Goal: Task Accomplishment & Management: Use online tool/utility

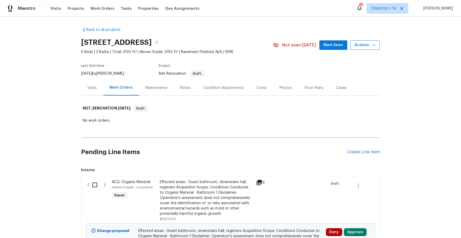
click at [374, 46] on icon "button" at bounding box center [373, 45] width 5 height 5
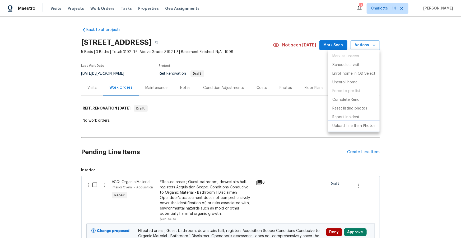
click at [351, 126] on p "Upload Line Item Photos" at bounding box center [353, 126] width 43 height 6
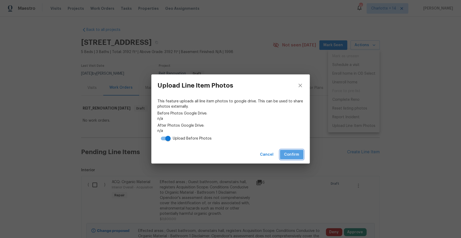
click at [293, 155] on span "Confirm" at bounding box center [291, 155] width 15 height 7
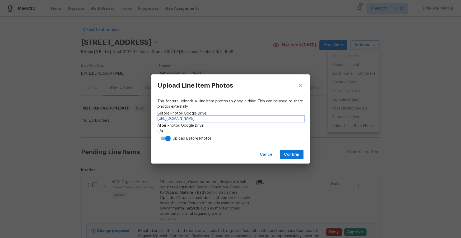
click at [269, 119] on link "https://drive.google.com/drive/folders/1zjctvUNKB309qajlf3ihtvS88dfPz0nR" at bounding box center [231, 118] width 146 height 5
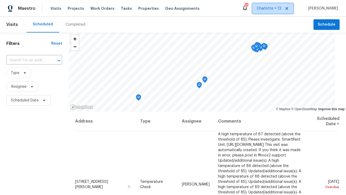
click at [289, 7] on icon at bounding box center [287, 8] width 4 height 4
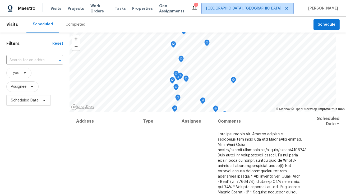
click at [281, 8] on span "Albuquerque, NM" at bounding box center [243, 8] width 75 height 5
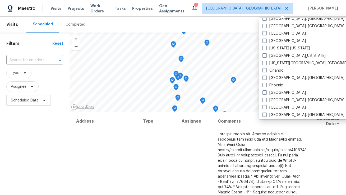
scroll to position [251, 0]
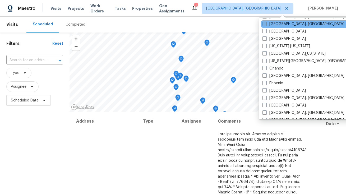
click at [283, 25] on label "Miami, FL" at bounding box center [303, 23] width 82 height 5
click at [266, 25] on input "Miami, FL" at bounding box center [263, 22] width 3 height 3
checkbox input "true"
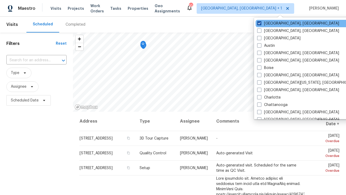
click at [276, 24] on label "[GEOGRAPHIC_DATA], [GEOGRAPHIC_DATA]" at bounding box center [298, 23] width 82 height 5
click at [260, 24] on input "[GEOGRAPHIC_DATA], [GEOGRAPHIC_DATA]" at bounding box center [258, 22] width 3 height 3
checkbox input "false"
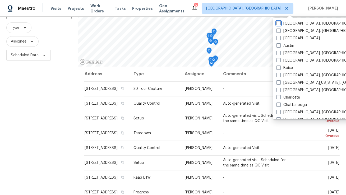
scroll to position [67, 0]
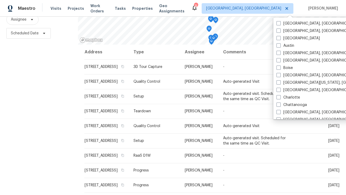
click at [48, 108] on div "Filters Reset ​ Type Assignee Scheduled Date" at bounding box center [39, 82] width 78 height 235
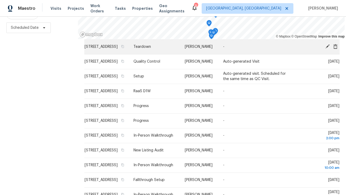
scroll to position [60, 0]
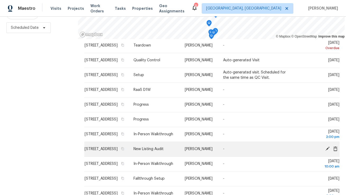
click at [326, 151] on icon at bounding box center [327, 148] width 5 height 5
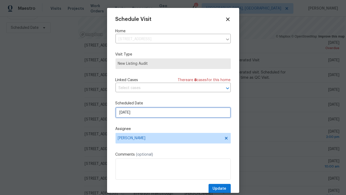
click at [158, 112] on input "9/16/2025" at bounding box center [172, 112] width 115 height 11
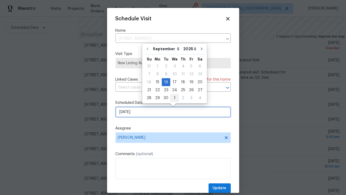
scroll to position [0, 0]
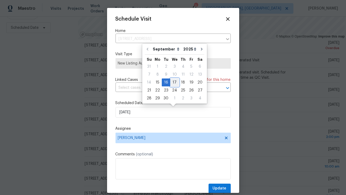
click at [174, 85] on div "17" at bounding box center [174, 82] width 9 height 7
type input "9/17/2025"
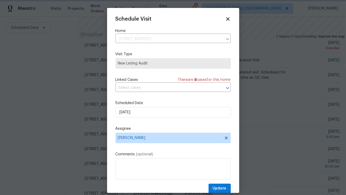
click at [217, 193] on div at bounding box center [173, 97] width 346 height 195
click at [219, 189] on span "Update" at bounding box center [220, 188] width 14 height 7
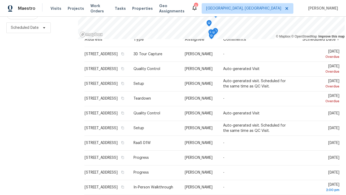
scroll to position [0, 0]
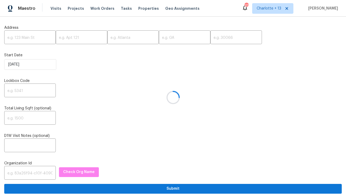
click at [32, 43] on div at bounding box center [173, 97] width 346 height 195
click at [33, 40] on div at bounding box center [173, 97] width 346 height 195
click at [33, 40] on input "text" at bounding box center [30, 38] width 52 height 12
paste input "705 N Jordan Rd, McKinney, TX 75071."
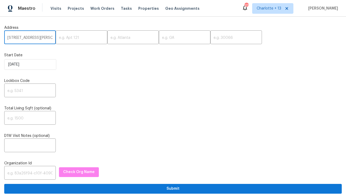
scroll to position [0, 25]
click at [41, 38] on input "705 N Jordan Rd, McKinney, TX 75071." at bounding box center [30, 38] width 52 height 12
type input "705 N Jordan Rd, McKinney, TX."
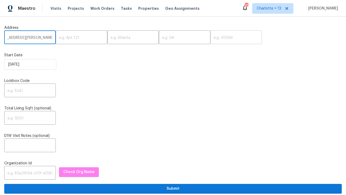
scroll to position [0, 0]
click at [210, 36] on input "text" at bounding box center [236, 38] width 52 height 12
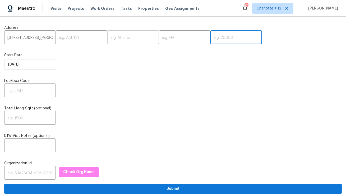
paste input "75071"
type input "75071"
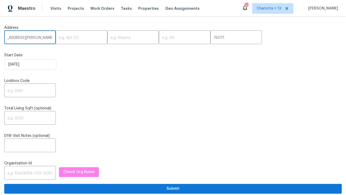
drag, startPoint x: 40, startPoint y: 37, endPoint x: 24, endPoint y: 38, distance: 15.9
click at [24, 38] on input "705 N Jordan Rd, McKinney, TX." at bounding box center [30, 38] width 52 height 12
type input "705 N Jordan Rd, , TX."
click at [107, 39] on input "text" at bounding box center [133, 38] width 52 height 12
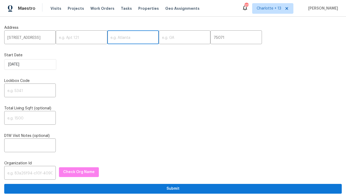
paste input "McKinney"
type input "McKinney"
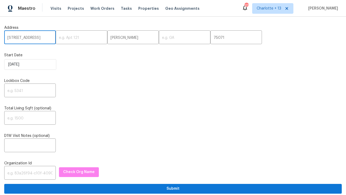
click at [43, 38] on input "705 N Jordan Rd, , TX." at bounding box center [30, 38] width 52 height 12
type input "705 N Jordan Rd, ,."
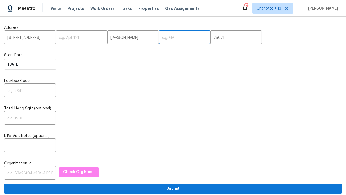
click at [159, 40] on input "text" at bounding box center [185, 38] width 52 height 12
paste input "TX"
type input "TX"
click at [43, 39] on input "705 N Jordan Rd, ,." at bounding box center [30, 38] width 52 height 12
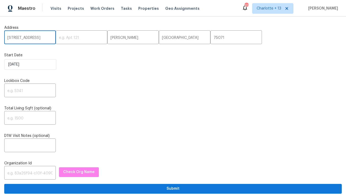
type input "705 N Jordan Rd"
click at [92, 59] on div "Start Date 9/15/2025" at bounding box center [172, 61] width 337 height 17
click at [30, 173] on input "text" at bounding box center [30, 173] width 52 height 12
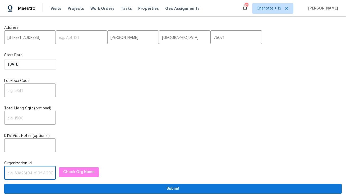
paste input "1349d153-b359-4f9b-b4dd-758ff939cc37"
type input "1349d153-b359-4f9b-b4dd-758ff939cc37"
click at [31, 91] on input "text" at bounding box center [30, 91] width 52 height 12
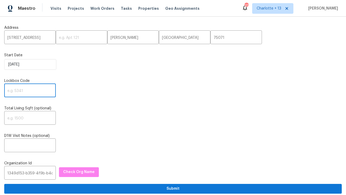
paste input "6650"
type input "6650"
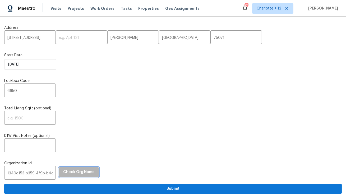
click at [81, 173] on span "Check Org Name" at bounding box center [78, 172] width 31 height 7
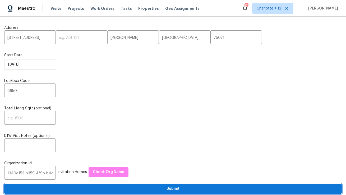
click at [140, 188] on span "Submit" at bounding box center [172, 188] width 329 height 7
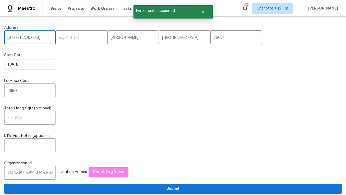
click at [22, 37] on input "705 N Jordan Rd" at bounding box center [30, 38] width 52 height 12
click at [54, 11] on span "Visits" at bounding box center [55, 8] width 11 height 5
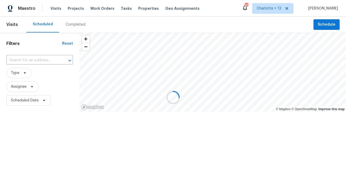
click at [16, 62] on div at bounding box center [173, 97] width 346 height 195
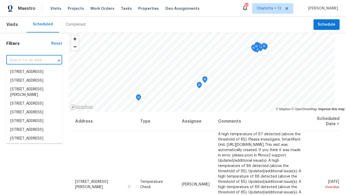
click at [16, 62] on input "text" at bounding box center [26, 60] width 41 height 8
paste input "705 N Jordan Rd"
type input "705 N Jordan Rd"
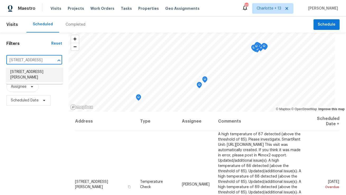
click at [18, 71] on li "705 N Jordan Rd, McKinney, TX 75071" at bounding box center [34, 75] width 57 height 14
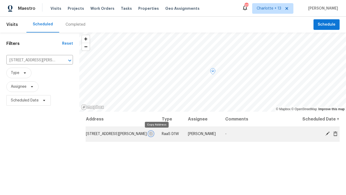
click at [152, 134] on icon "button" at bounding box center [150, 133] width 3 height 3
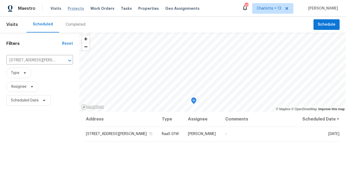
click at [70, 9] on span "Projects" at bounding box center [76, 8] width 16 height 5
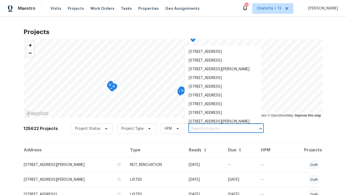
click at [192, 131] on input "text" at bounding box center [218, 129] width 60 height 8
paste input "705 N Jordan Rd, McKinney, TX 75071"
type input "705 N Jordan Rd, McKinney, TX 75071"
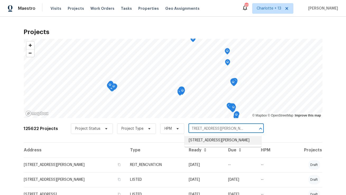
click at [197, 141] on li "705 N Jordan Rd, McKinney, TX 75071" at bounding box center [222, 140] width 77 height 9
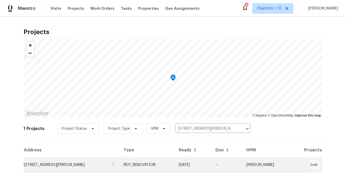
click at [69, 164] on td "705 N Jordan Rd, McKinney, TX 75071" at bounding box center [72, 164] width 96 height 15
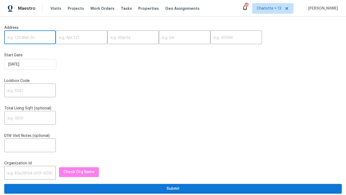
click at [35, 39] on input "text" at bounding box center [30, 38] width 52 height 12
paste input "30706 Legends Ridge Dr, Spring, TX 77386"
click at [42, 38] on input "30706 Legends Ridge Dr, Spring, TX 77386" at bounding box center [30, 38] width 52 height 12
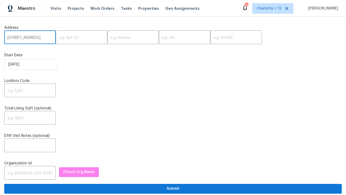
scroll to position [0, 22]
type input "30706 Legends Ridge Dr, Spring, TX"
click at [218, 38] on input "text" at bounding box center [236, 38] width 52 height 12
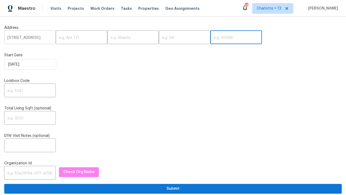
paste input "77386"
type input "77386"
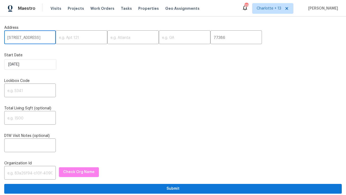
click at [44, 37] on input "30706 Legends Ridge Dr, Spring, TX" at bounding box center [30, 38] width 52 height 12
drag, startPoint x: 41, startPoint y: 38, endPoint x: 30, endPoint y: 38, distance: 11.6
click at [30, 38] on input "30706 Legends Ridge Dr, Spring, TX" at bounding box center [30, 38] width 52 height 12
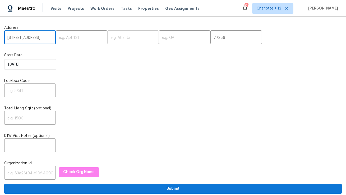
type input "30706 Legends Ridge Dr, , TX"
click at [107, 38] on input "text" at bounding box center [133, 38] width 52 height 12
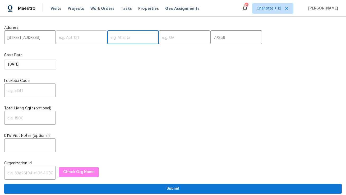
paste input "Spring"
type input "Spring"
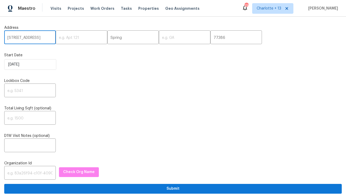
click at [46, 38] on input "30706 Legends Ridge Dr, , TX" at bounding box center [30, 38] width 52 height 12
type input "30706 Legends Ridge Dr"
click at [164, 38] on input "text" at bounding box center [185, 38] width 52 height 12
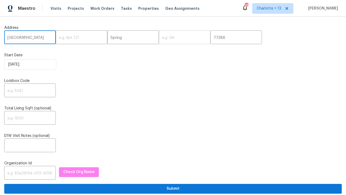
scroll to position [0, 0]
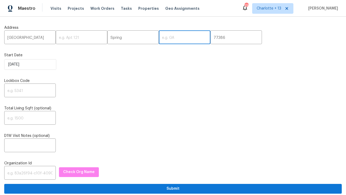
paste input "TX"
type input "TX"
click at [21, 92] on input "text" at bounding box center [30, 91] width 52 height 12
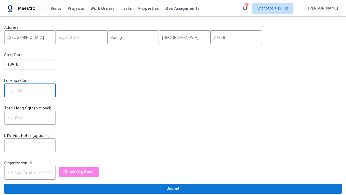
paste input "0777"
type input "0777"
click at [31, 171] on input "text" at bounding box center [30, 173] width 52 height 12
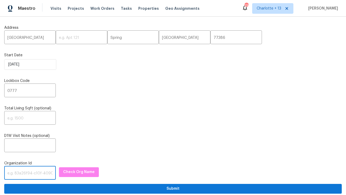
paste input "1349d153-b359-4f9b-b4dd-758ff939cc37"
type input "1349d153-b359-4f9b-b4dd-758ff939cc37"
click at [71, 173] on span "Check Org Name" at bounding box center [78, 172] width 31 height 7
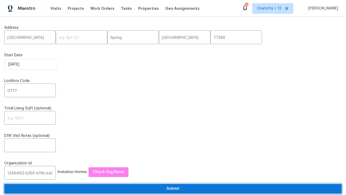
click at [170, 192] on span "Submit" at bounding box center [172, 188] width 329 height 7
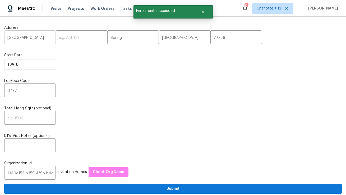
click at [27, 37] on input "30706 Legends Ridge Dr" at bounding box center [30, 38] width 52 height 12
click at [54, 8] on span "Visits" at bounding box center [55, 8] width 11 height 5
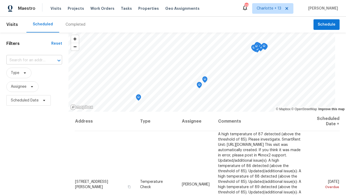
click at [38, 60] on input "text" at bounding box center [26, 60] width 41 height 8
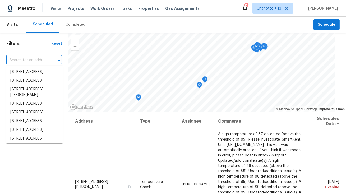
paste input "30706 Legends Ridge Dr"
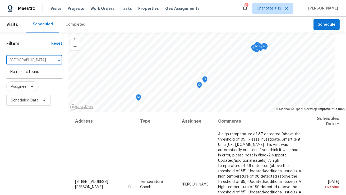
type input "30706 Legends Ridge Dr"
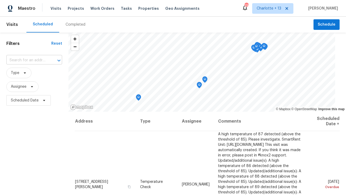
click at [43, 60] on input "text" at bounding box center [26, 60] width 41 height 8
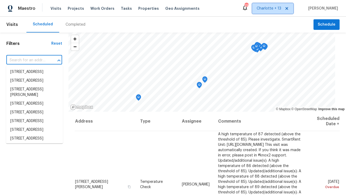
click at [274, 10] on span "Charlotte + 13" at bounding box center [269, 8] width 25 height 5
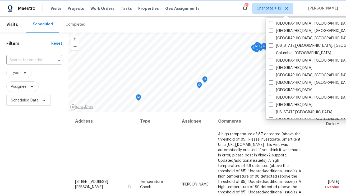
scroll to position [190, 0]
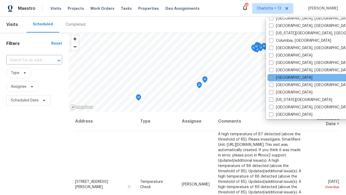
click at [276, 77] on label "Houston" at bounding box center [290, 77] width 43 height 5
click at [272, 77] on input "Houston" at bounding box center [270, 76] width 3 height 3
checkbox input "true"
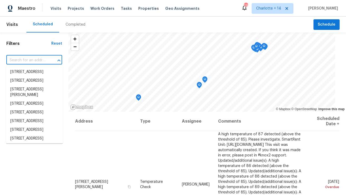
click at [31, 60] on input "text" at bounding box center [26, 60] width 41 height 8
paste input "Lockbox code: 0777/7770"
type input "Lockbox code: 0777/7770"
paste input "30706 Legends Ridge Dr, Spring, TX 77386"
type input "30706 Legends Ridge Dr, Spring, TX 77386"
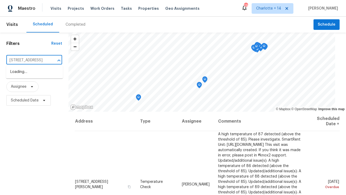
scroll to position [0, 35]
click at [18, 72] on li "30706 Legends Ridge Dr, Spring, TX 77386" at bounding box center [34, 72] width 57 height 9
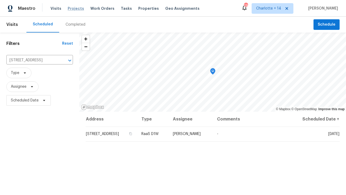
click at [74, 10] on span "Projects" at bounding box center [76, 8] width 16 height 5
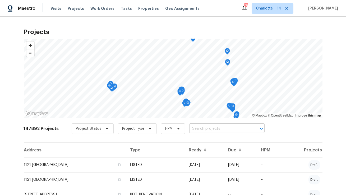
click at [200, 128] on input "text" at bounding box center [219, 129] width 60 height 8
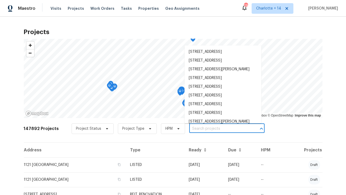
paste input "30706 Legends Ridge Dr, Spring, TX 77386"
type input "30706 Legends Ridge Dr, Spring, TX 77386"
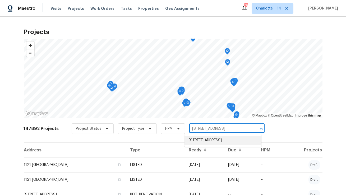
click at [198, 143] on li "30706 Legends Ridge Dr, Spring, TX 77386" at bounding box center [222, 140] width 77 height 9
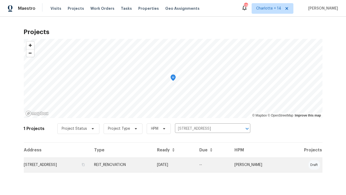
click at [61, 162] on td "30706 Legends Ridge Dr, Spring, TX 77386" at bounding box center [57, 164] width 66 height 15
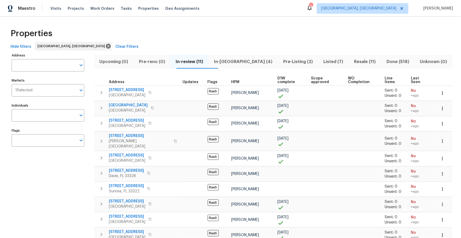
scroll to position [32, 0]
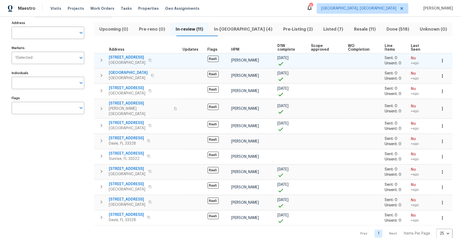
click at [122, 55] on span "[STREET_ADDRESS]" at bounding box center [127, 57] width 36 height 5
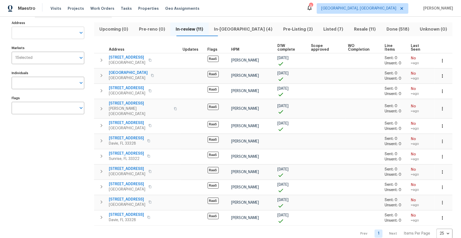
click at [47, 33] on input "Address" at bounding box center [44, 33] width 65 height 12
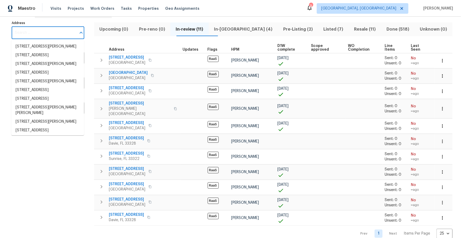
paste input "[STREET_ADDRESS]"
type input "[STREET_ADDRESS]"
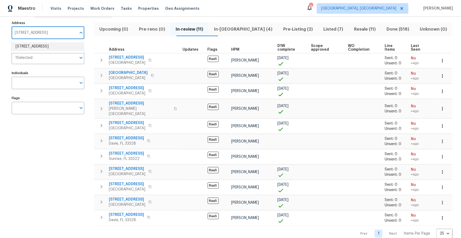
click at [46, 44] on li "[STREET_ADDRESS]" at bounding box center [47, 46] width 73 height 9
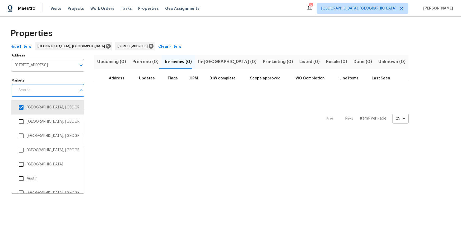
click at [44, 88] on input "Markets" at bounding box center [45, 90] width 61 height 12
type input "san"
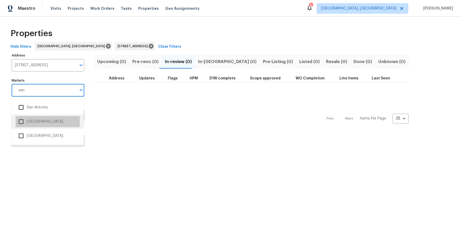
click at [40, 122] on li "[GEOGRAPHIC_DATA]" at bounding box center [48, 121] width 64 height 11
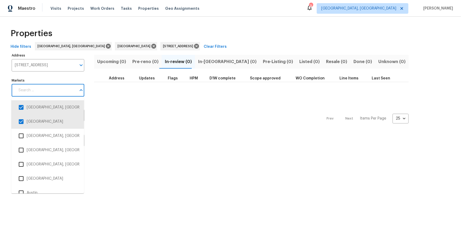
click at [55, 95] on input "Markets" at bounding box center [45, 90] width 61 height 12
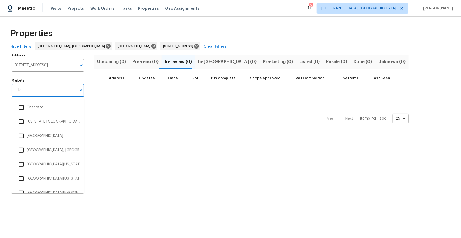
type input "los"
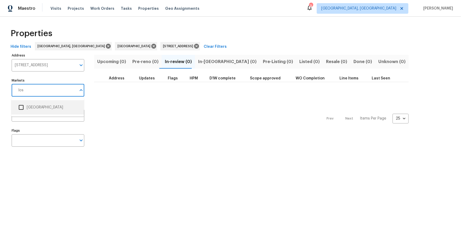
click at [48, 110] on li "[GEOGRAPHIC_DATA]" at bounding box center [48, 107] width 64 height 11
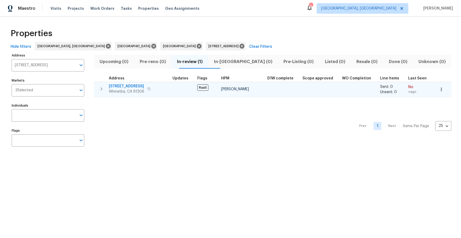
click at [126, 84] on span "[STREET_ADDRESS]" at bounding box center [126, 86] width 35 height 5
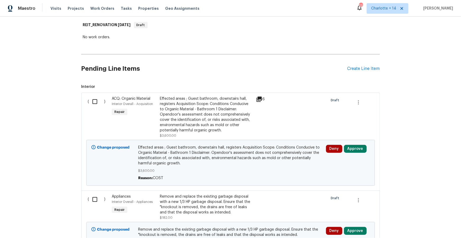
scroll to position [103, 0]
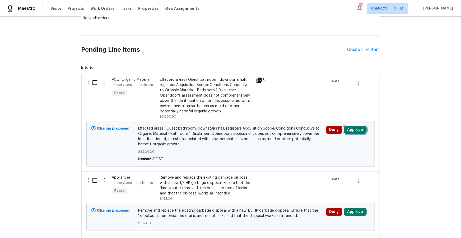
click at [352, 129] on button "Approve" at bounding box center [355, 130] width 23 height 8
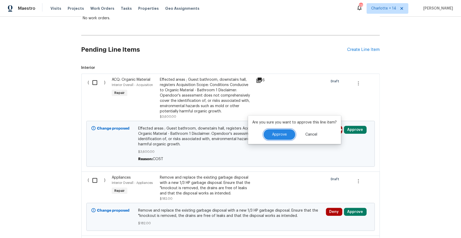
drag, startPoint x: 288, startPoint y: 133, endPoint x: 302, endPoint y: 133, distance: 13.7
click at [288, 133] on button "Approve" at bounding box center [280, 134] width 32 height 11
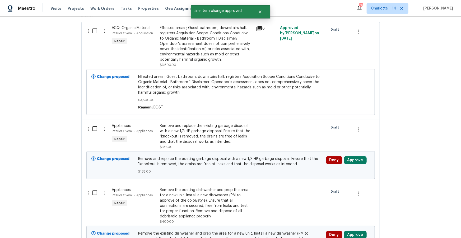
scroll to position [173, 0]
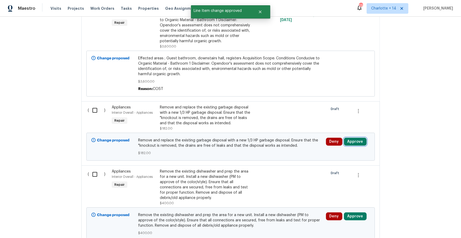
click at [359, 142] on button "Approve" at bounding box center [355, 142] width 23 height 8
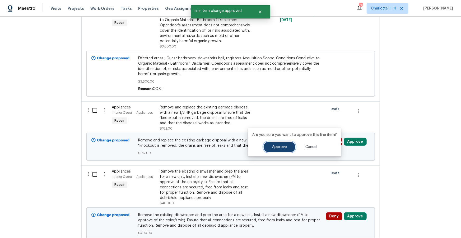
click at [287, 145] on button "Approve" at bounding box center [280, 147] width 32 height 11
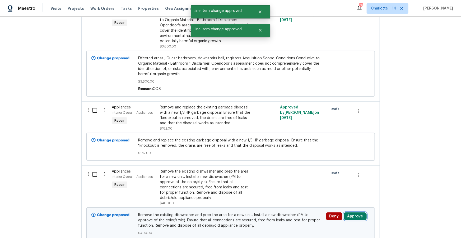
click at [353, 215] on button "Approve" at bounding box center [355, 217] width 23 height 8
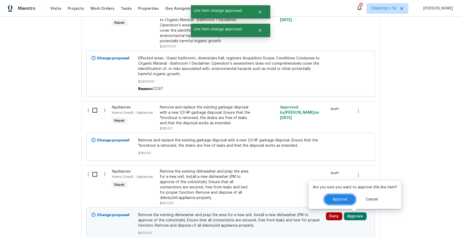
click at [327, 198] on button "Approve" at bounding box center [340, 199] width 32 height 11
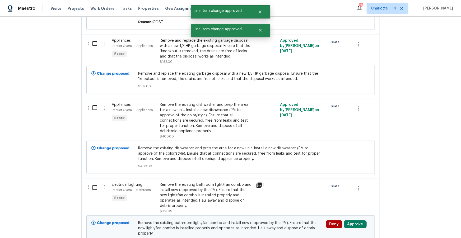
scroll to position [251, 0]
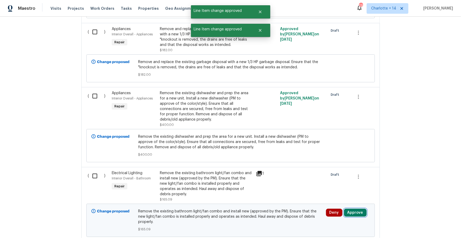
click at [359, 209] on button "Approve" at bounding box center [355, 213] width 23 height 8
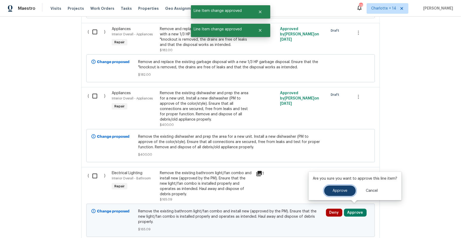
click at [345, 194] on button "Approve" at bounding box center [340, 191] width 32 height 11
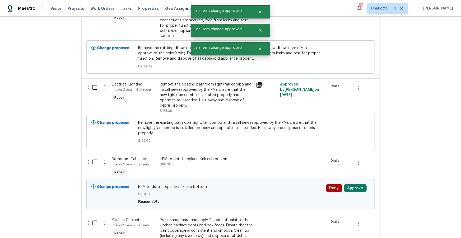
scroll to position [356, 0]
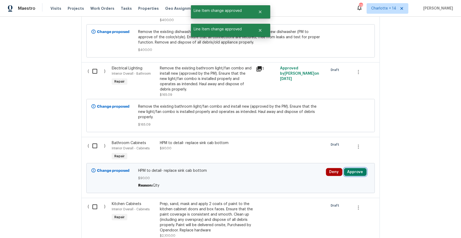
click at [349, 168] on button "Approve" at bounding box center [355, 172] width 23 height 8
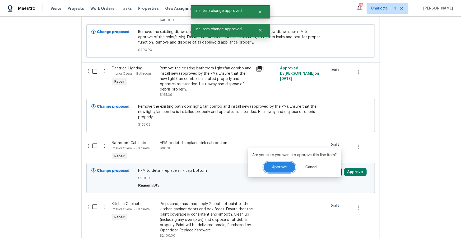
drag, startPoint x: 282, startPoint y: 169, endPoint x: 294, endPoint y: 172, distance: 12.9
click at [282, 169] on button "Approve" at bounding box center [280, 167] width 32 height 11
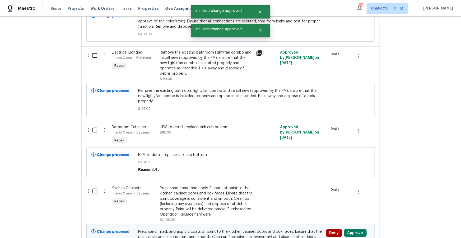
scroll to position [398, 0]
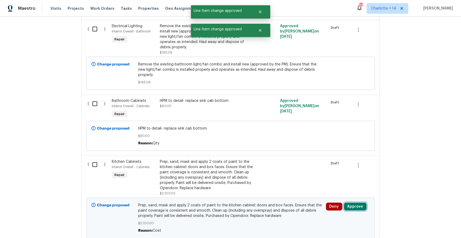
click at [355, 203] on button "Approve" at bounding box center [355, 207] width 23 height 8
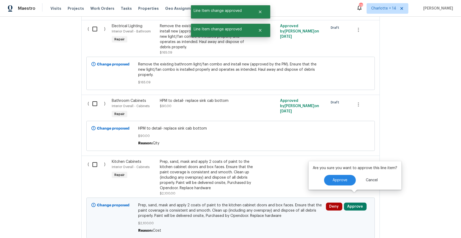
click at [315, 181] on div "Approve Cancel" at bounding box center [355, 180] width 85 height 11
click at [335, 180] on span "Approve" at bounding box center [340, 181] width 15 height 4
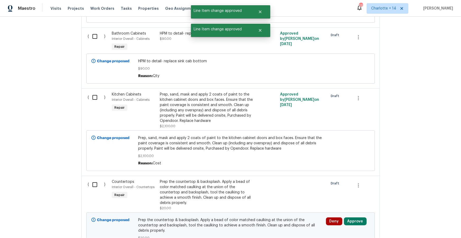
scroll to position [470, 0]
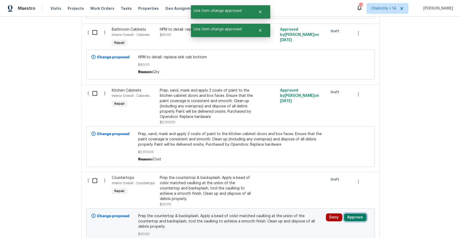
click at [355, 214] on button "Approve" at bounding box center [355, 218] width 23 height 8
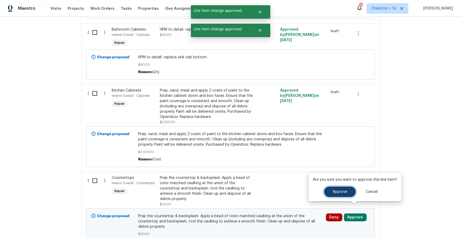
click at [344, 195] on button "Approve" at bounding box center [340, 192] width 32 height 11
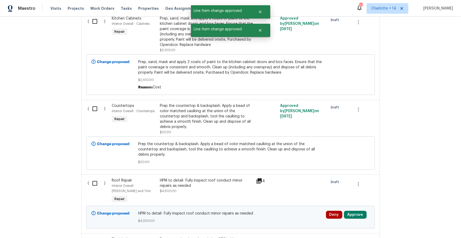
scroll to position [556, 0]
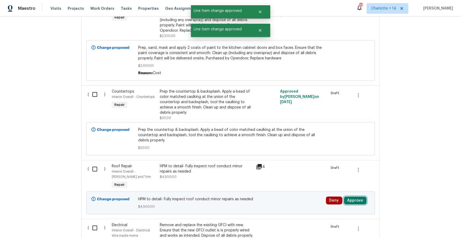
click at [355, 197] on button "Approve" at bounding box center [355, 201] width 23 height 8
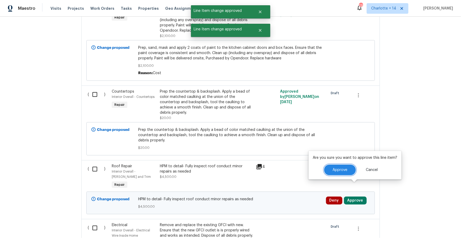
click at [336, 173] on button "Approve" at bounding box center [340, 170] width 32 height 11
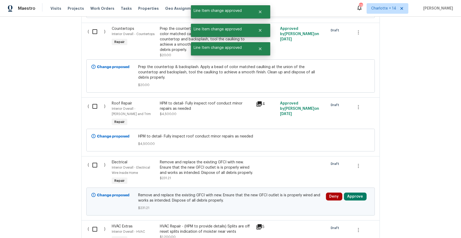
scroll to position [636, 0]
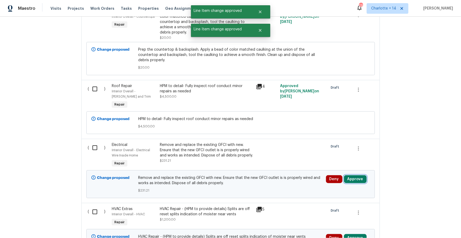
click at [350, 175] on button "Approve" at bounding box center [355, 179] width 23 height 8
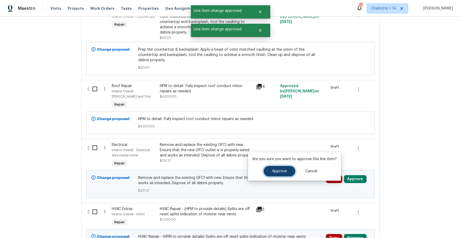
click at [276, 172] on span "Approve" at bounding box center [279, 172] width 15 height 4
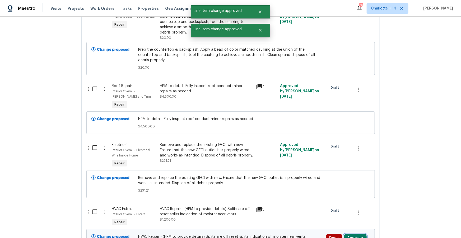
drag, startPoint x: 357, startPoint y: 228, endPoint x: 355, endPoint y: 223, distance: 5.7
click at [356, 234] on button "Approve" at bounding box center [355, 238] width 23 height 8
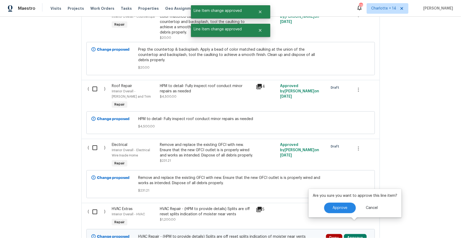
click at [323, 209] on div "Approve Cancel" at bounding box center [355, 208] width 85 height 11
click at [329, 208] on button "Approve" at bounding box center [340, 208] width 32 height 11
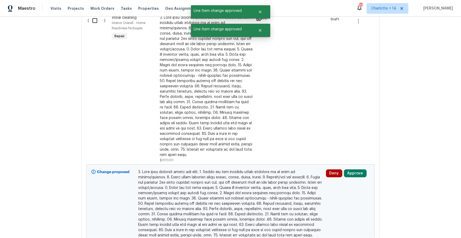
scroll to position [887, 0]
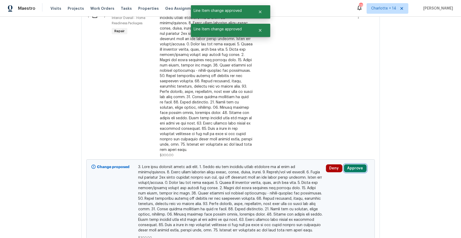
click at [351, 165] on button "Approve" at bounding box center [355, 169] width 23 height 8
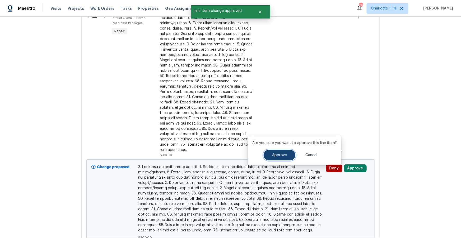
click at [279, 160] on button "Approve" at bounding box center [280, 155] width 32 height 11
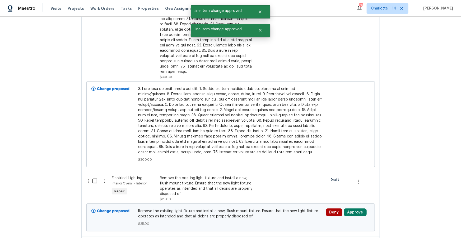
scroll to position [970, 0]
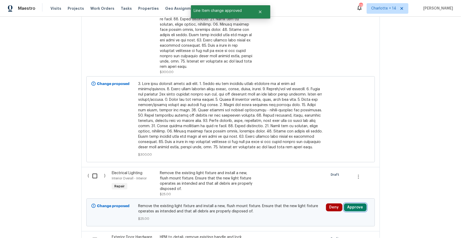
click at [355, 204] on button "Approve" at bounding box center [355, 208] width 23 height 8
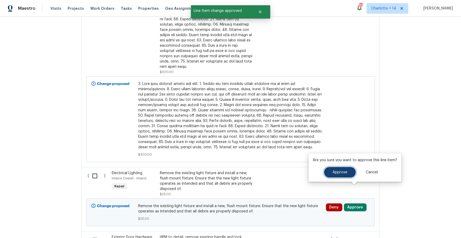
click at [336, 171] on span "Approve" at bounding box center [340, 173] width 15 height 4
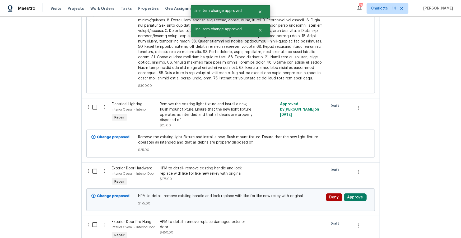
scroll to position [1054, 0]
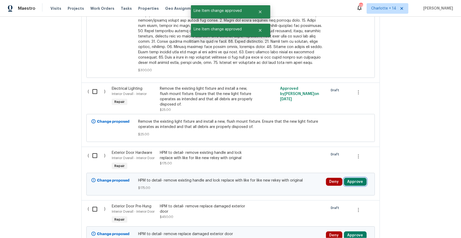
click at [354, 178] on button "Approve" at bounding box center [355, 182] width 23 height 8
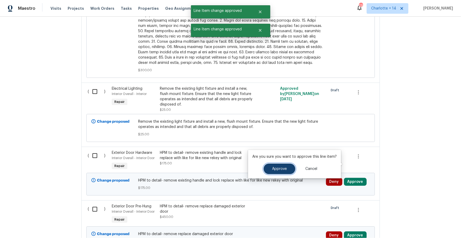
click at [277, 170] on span "Approve" at bounding box center [279, 169] width 15 height 4
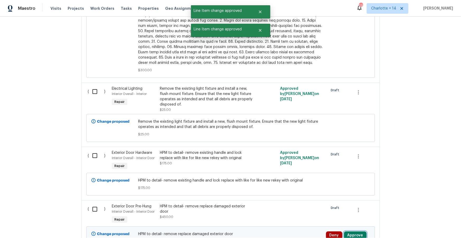
click at [354, 232] on button "Approve" at bounding box center [355, 236] width 23 height 8
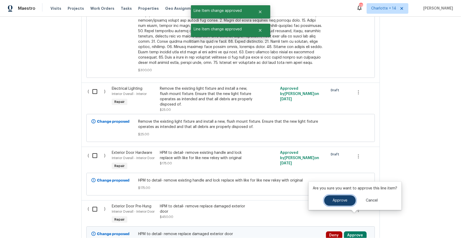
click at [332, 204] on button "Approve" at bounding box center [340, 200] width 32 height 11
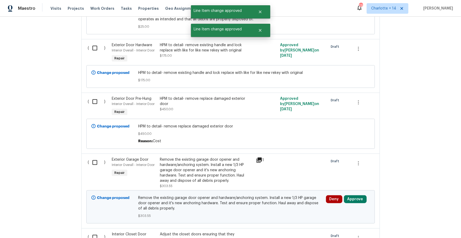
scroll to position [1173, 0]
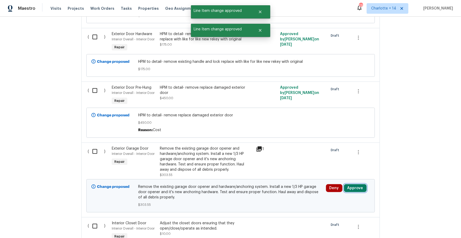
click at [353, 184] on button "Approve" at bounding box center [355, 188] width 23 height 8
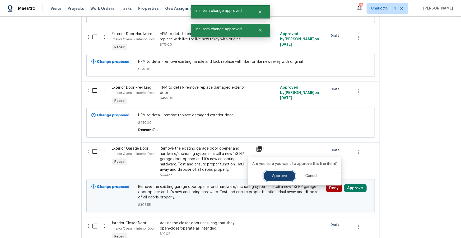
click at [278, 173] on button "Approve" at bounding box center [280, 176] width 32 height 11
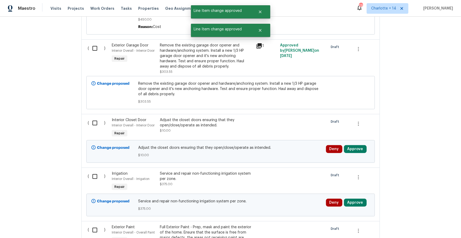
scroll to position [1295, 0]
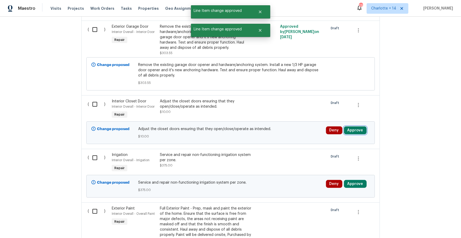
click at [350, 127] on button "Approve" at bounding box center [355, 131] width 23 height 8
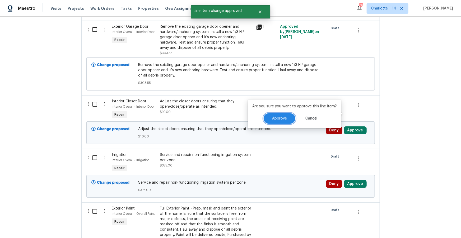
click at [283, 114] on button "Approve" at bounding box center [280, 118] width 32 height 11
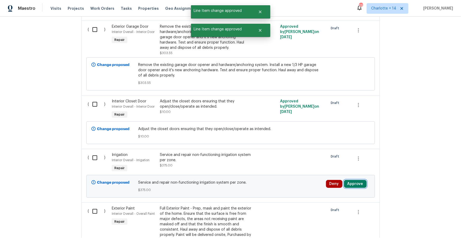
click at [353, 180] on button "Approve" at bounding box center [355, 184] width 23 height 8
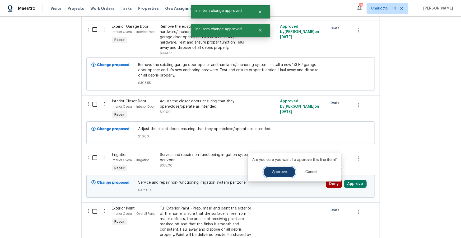
click at [277, 173] on span "Approve" at bounding box center [279, 172] width 15 height 4
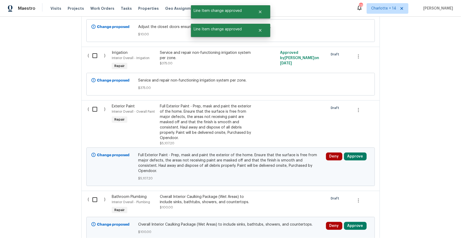
scroll to position [1413, 0]
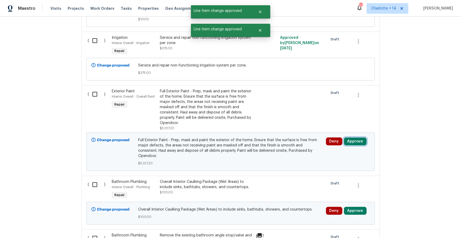
click at [349, 138] on button "Approve" at bounding box center [355, 142] width 23 height 8
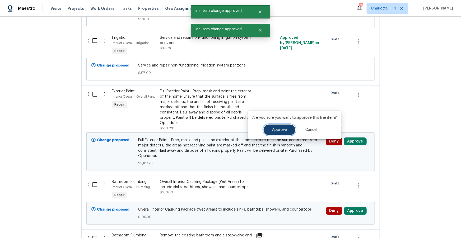
click at [279, 129] on span "Approve" at bounding box center [279, 130] width 15 height 4
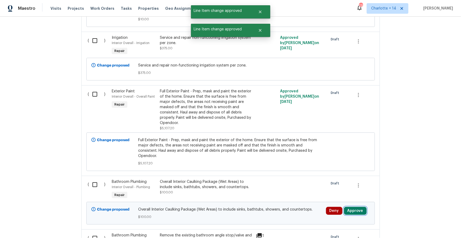
drag, startPoint x: 361, startPoint y: 190, endPoint x: 356, endPoint y: 188, distance: 5.7
click at [361, 207] on button "Approve" at bounding box center [355, 211] width 23 height 8
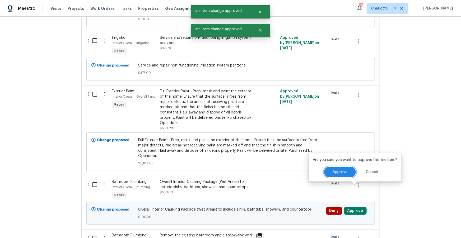
drag, startPoint x: 335, startPoint y: 173, endPoint x: 342, endPoint y: 174, distance: 6.4
click at [335, 173] on span "Approve" at bounding box center [340, 172] width 15 height 4
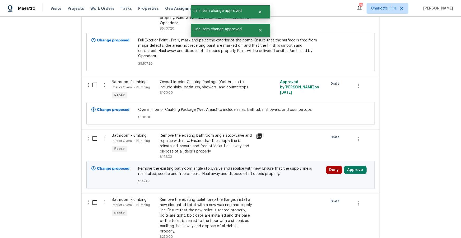
scroll to position [1527, 0]
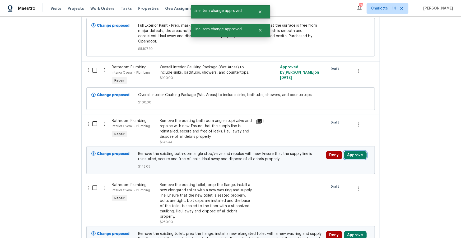
click at [359, 151] on button "Approve" at bounding box center [355, 155] width 23 height 8
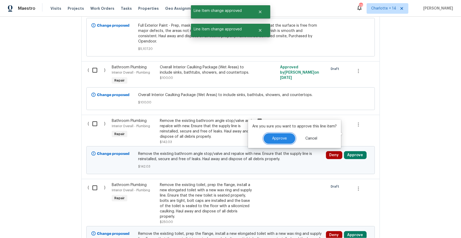
click at [277, 142] on button "Approve" at bounding box center [280, 138] width 32 height 11
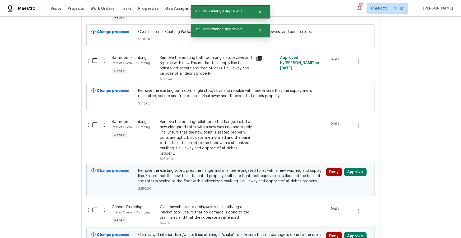
scroll to position [1591, 0]
click at [354, 168] on button "Approve" at bounding box center [355, 172] width 23 height 8
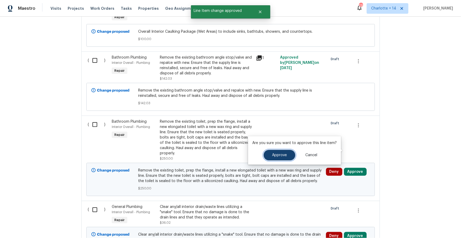
click at [264, 156] on button "Approve" at bounding box center [280, 155] width 32 height 11
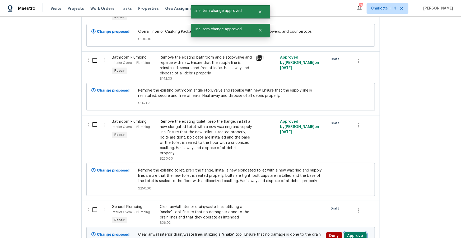
drag, startPoint x: 349, startPoint y: 216, endPoint x: 348, endPoint y: 213, distance: 3.3
click at [348, 232] on button "Approve" at bounding box center [355, 236] width 23 height 8
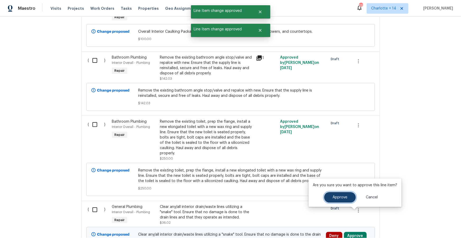
click at [333, 197] on span "Approve" at bounding box center [340, 198] width 15 height 4
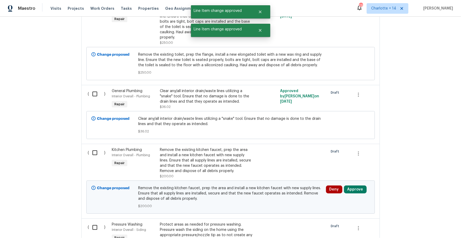
scroll to position [1739, 0]
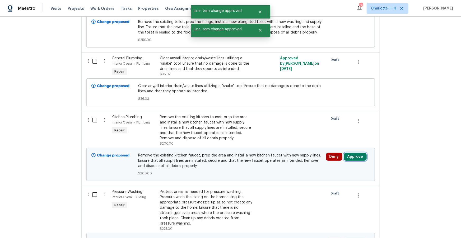
click at [353, 153] on button "Approve" at bounding box center [355, 157] width 23 height 8
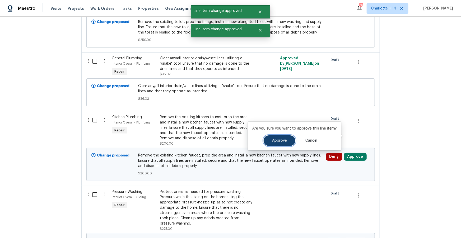
click at [272, 141] on span "Approve" at bounding box center [279, 141] width 15 height 4
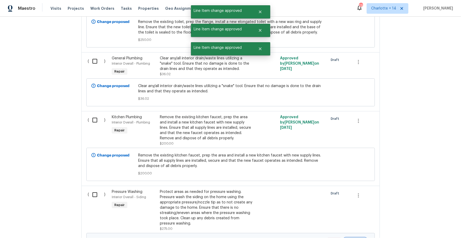
click at [353, 238] on button "Approve" at bounding box center [355, 242] width 23 height 8
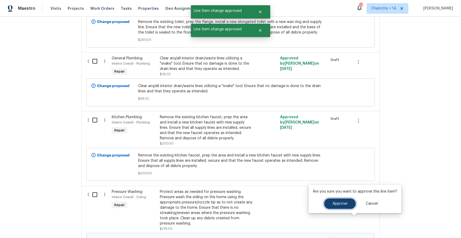
click at [329, 205] on button "Approve" at bounding box center [340, 204] width 32 height 11
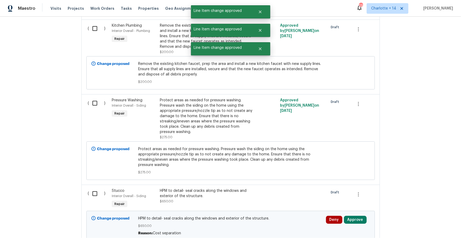
scroll to position [1870, 0]
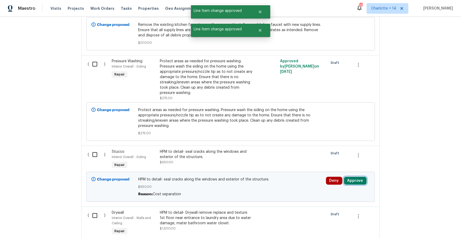
click at [348, 177] on button "Approve" at bounding box center [355, 181] width 23 height 8
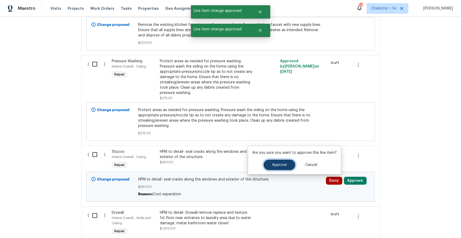
click at [290, 165] on button "Approve" at bounding box center [280, 165] width 32 height 11
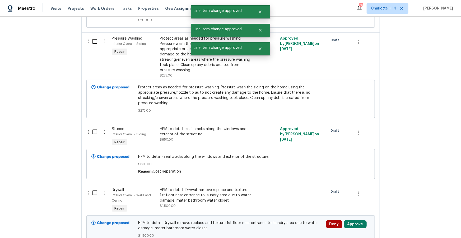
scroll to position [1918, 0]
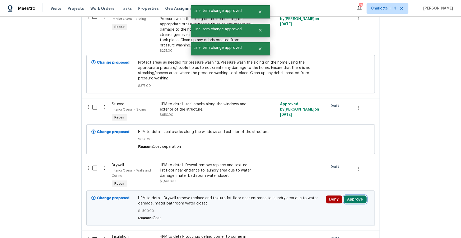
click at [358, 196] on button "Approve" at bounding box center [355, 200] width 23 height 8
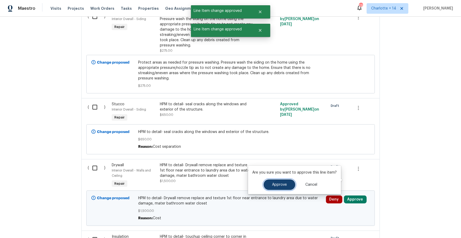
click at [291, 181] on button "Approve" at bounding box center [280, 185] width 32 height 11
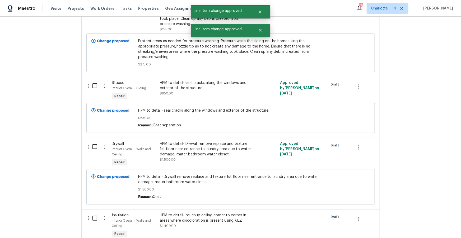
scroll to position [1940, 0]
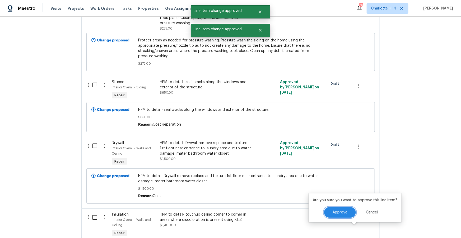
click at [324, 214] on button "Approve" at bounding box center [340, 212] width 32 height 11
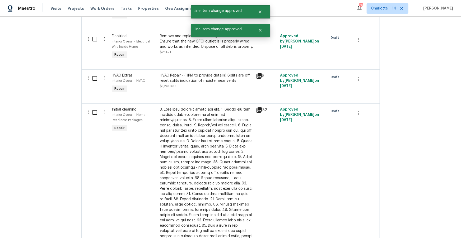
scroll to position [0, 0]
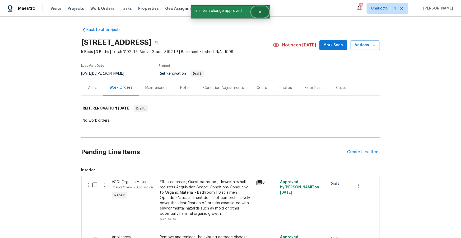
click at [261, 12] on icon "Close" at bounding box center [260, 12] width 4 height 4
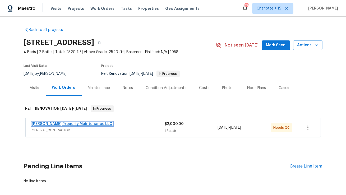
click at [46, 123] on link "[PERSON_NAME] Property Maintenance LLC" at bounding box center [72, 124] width 81 height 4
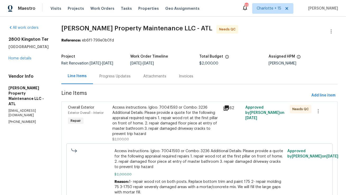
click at [227, 106] on icon at bounding box center [225, 107] width 5 height 5
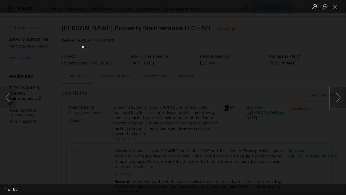
click at [336, 97] on button "Next image" at bounding box center [338, 97] width 16 height 21
click at [339, 96] on button "Next image" at bounding box center [338, 97] width 16 height 21
click at [339, 97] on button "Next image" at bounding box center [338, 97] width 16 height 21
click at [338, 97] on button "Next image" at bounding box center [338, 97] width 16 height 21
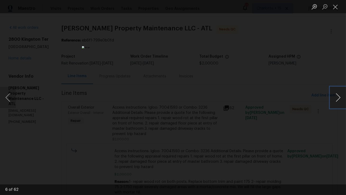
click at [338, 97] on button "Next image" at bounding box center [338, 97] width 16 height 21
drag, startPoint x: 341, startPoint y: 100, endPoint x: 340, endPoint y: 103, distance: 3.3
click at [341, 100] on button "Next image" at bounding box center [338, 97] width 16 height 21
click at [333, 98] on button "Next image" at bounding box center [338, 97] width 16 height 21
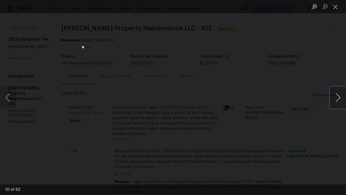
click at [333, 98] on button "Next image" at bounding box center [338, 97] width 16 height 21
click at [334, 97] on button "Next image" at bounding box center [338, 97] width 16 height 21
click at [333, 100] on button "Next image" at bounding box center [338, 97] width 16 height 21
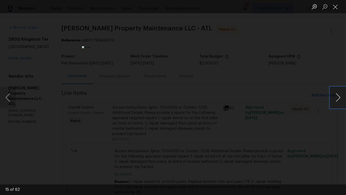
click at [333, 100] on button "Next image" at bounding box center [338, 97] width 16 height 21
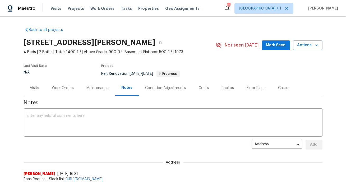
click at [62, 87] on div "Work Orders" at bounding box center [63, 87] width 22 height 5
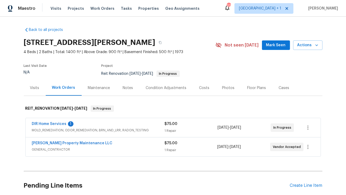
click at [59, 122] on span "DIR Home Services" at bounding box center [49, 123] width 35 height 5
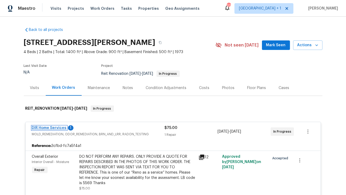
click at [56, 127] on link "DIR Home Services" at bounding box center [49, 128] width 35 height 4
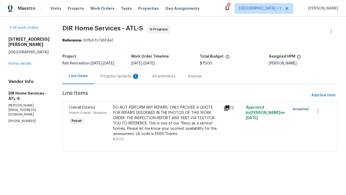
click at [123, 76] on div "Progress Updates 1" at bounding box center [119, 76] width 39 height 5
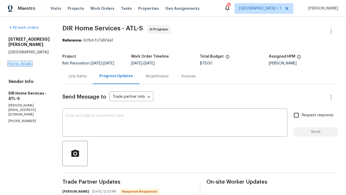
click at [21, 62] on link "Home details" at bounding box center [19, 64] width 23 height 4
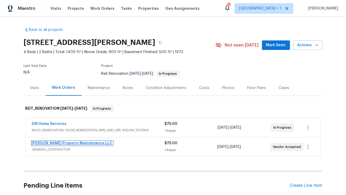
click at [50, 143] on link "[PERSON_NAME] Property Maintenance LLC" at bounding box center [72, 143] width 81 height 4
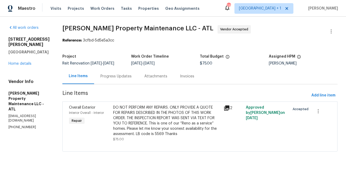
click at [122, 77] on div "Progress Updates" at bounding box center [115, 76] width 31 height 5
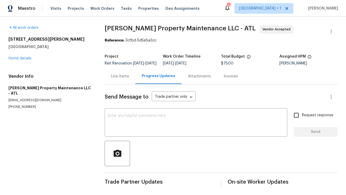
scroll to position [5, 0]
